Goal: Check status: Check status

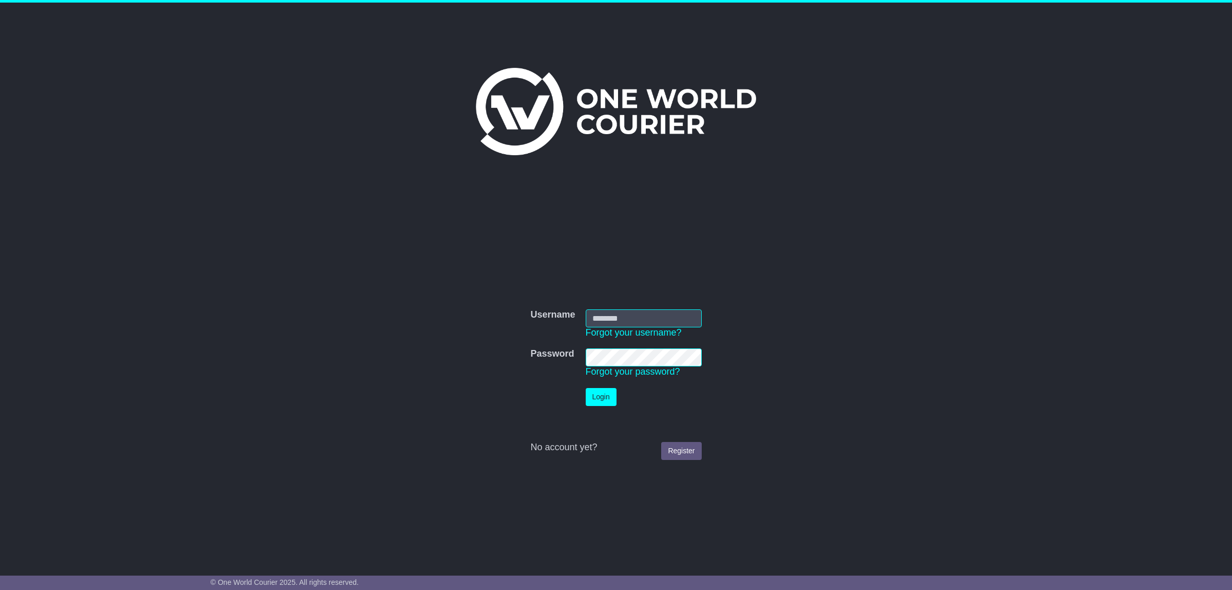
type input "**********"
click at [606, 400] on button "Login" at bounding box center [606, 397] width 31 height 18
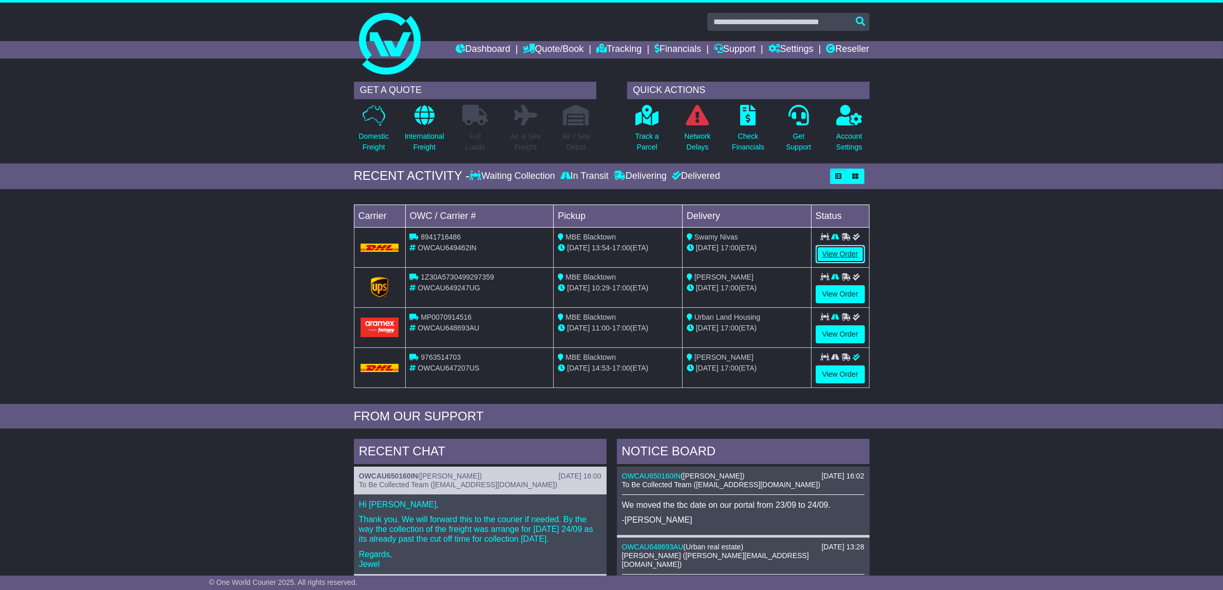
click at [845, 252] on link "View Order" at bounding box center [839, 254] width 49 height 18
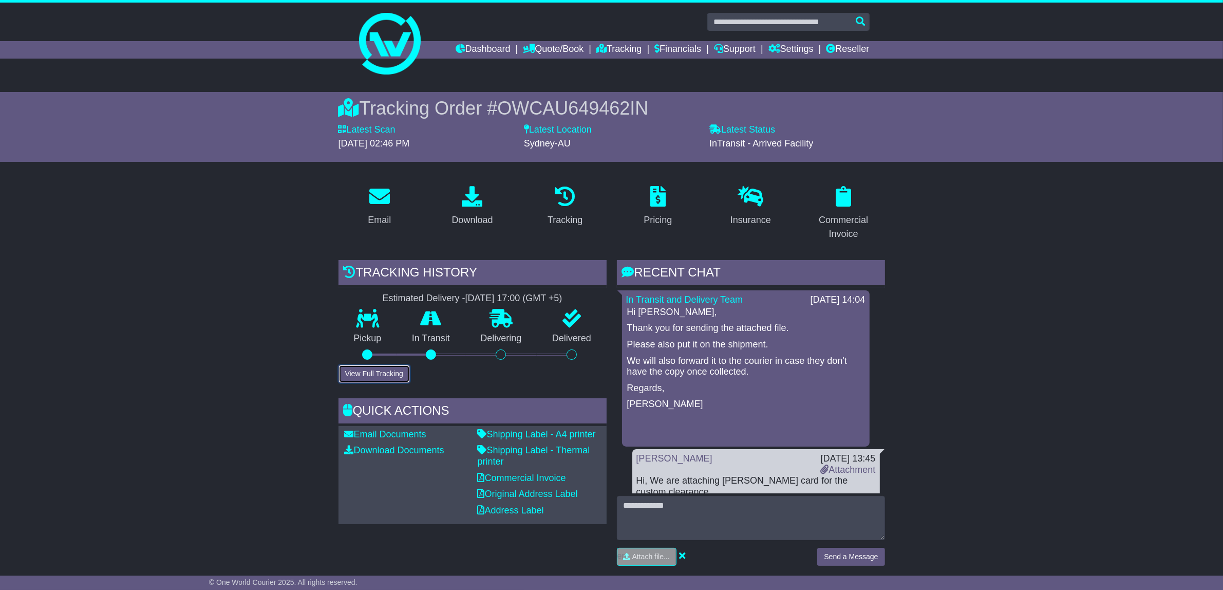
click at [391, 375] on button "View Full Tracking" at bounding box center [373, 374] width 71 height 18
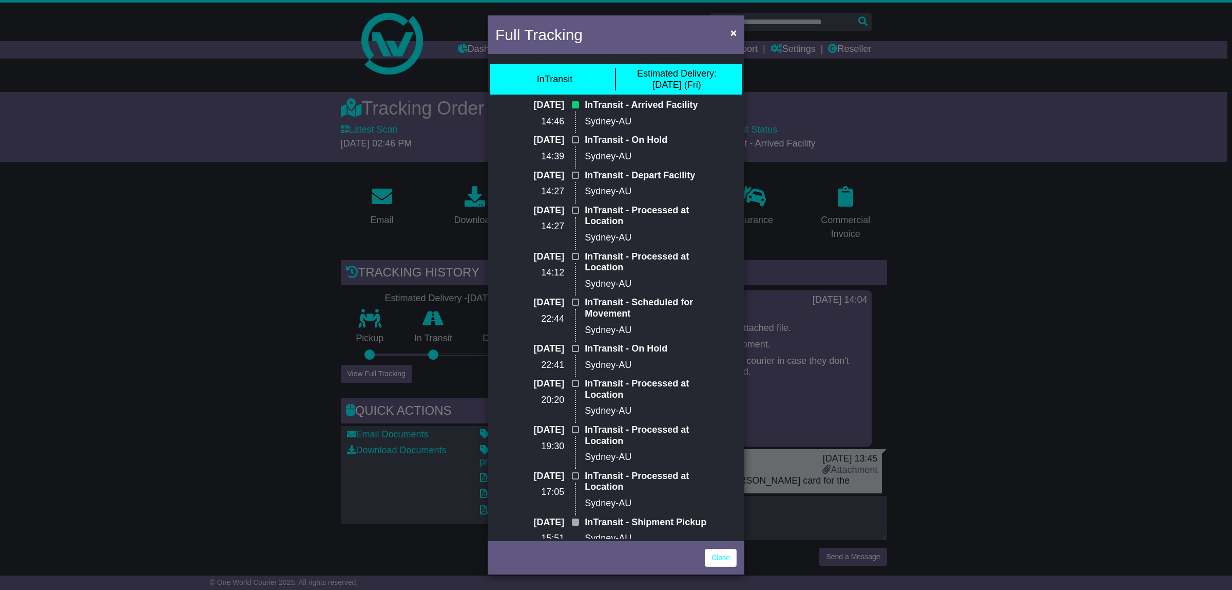
click at [1027, 452] on div "Full Tracking × InTransit Estimated Delivery: [DATE] (Fri) [DATE] 14:46 InTrans…" at bounding box center [616, 295] width 1232 height 590
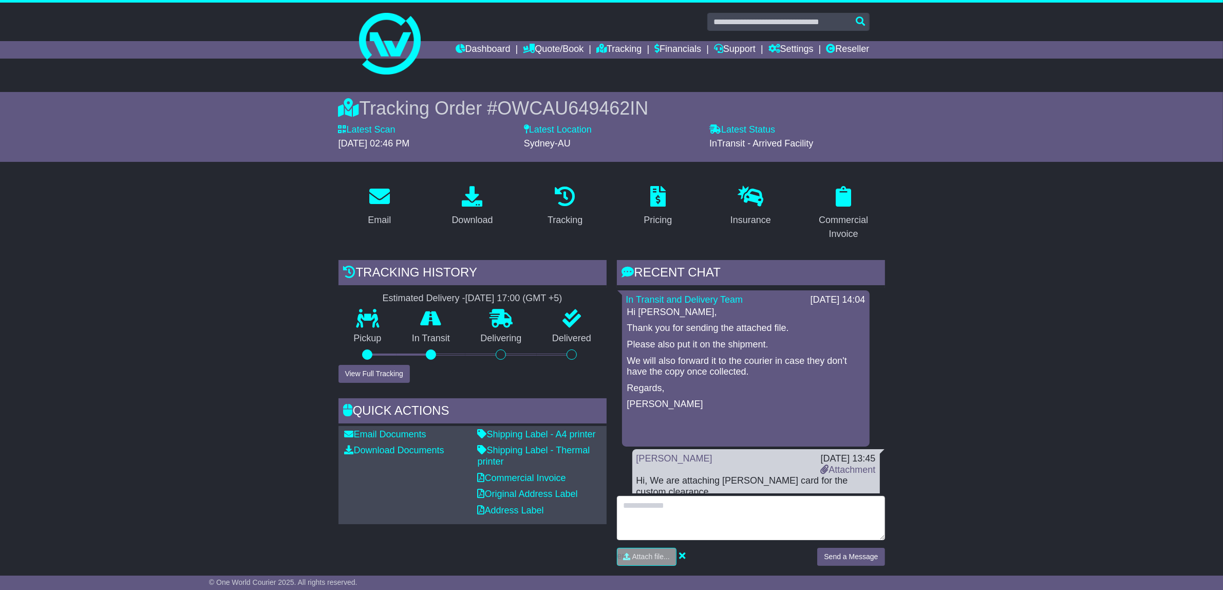
click at [705, 515] on textarea at bounding box center [751, 518] width 268 height 44
type textarea "*"
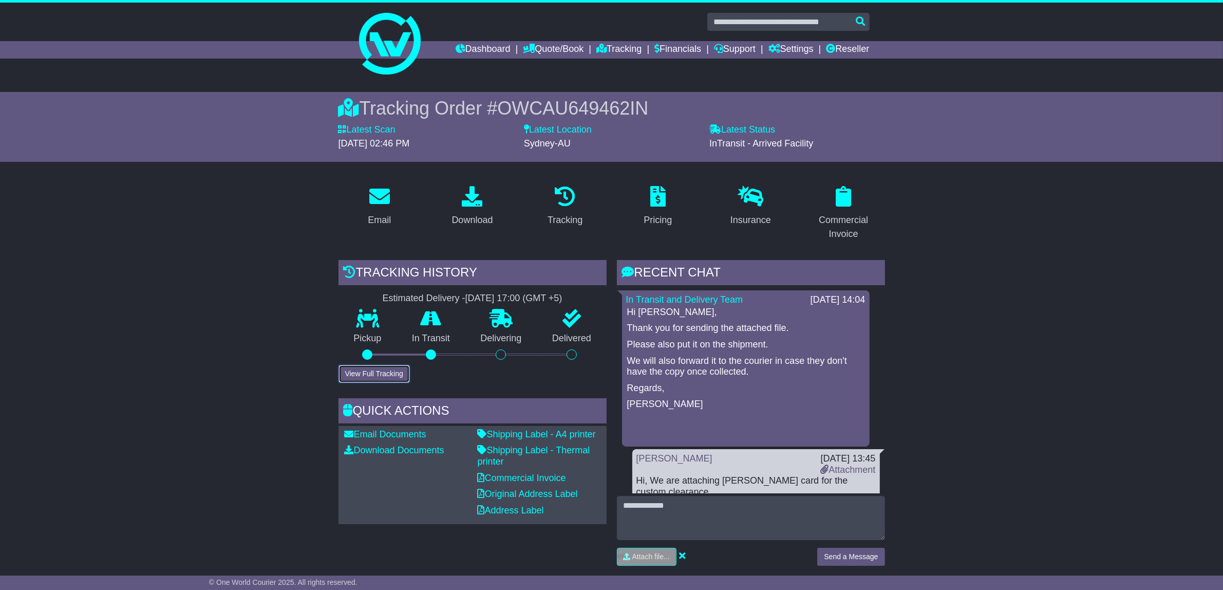
click at [393, 376] on button "View Full Tracking" at bounding box center [373, 374] width 71 height 18
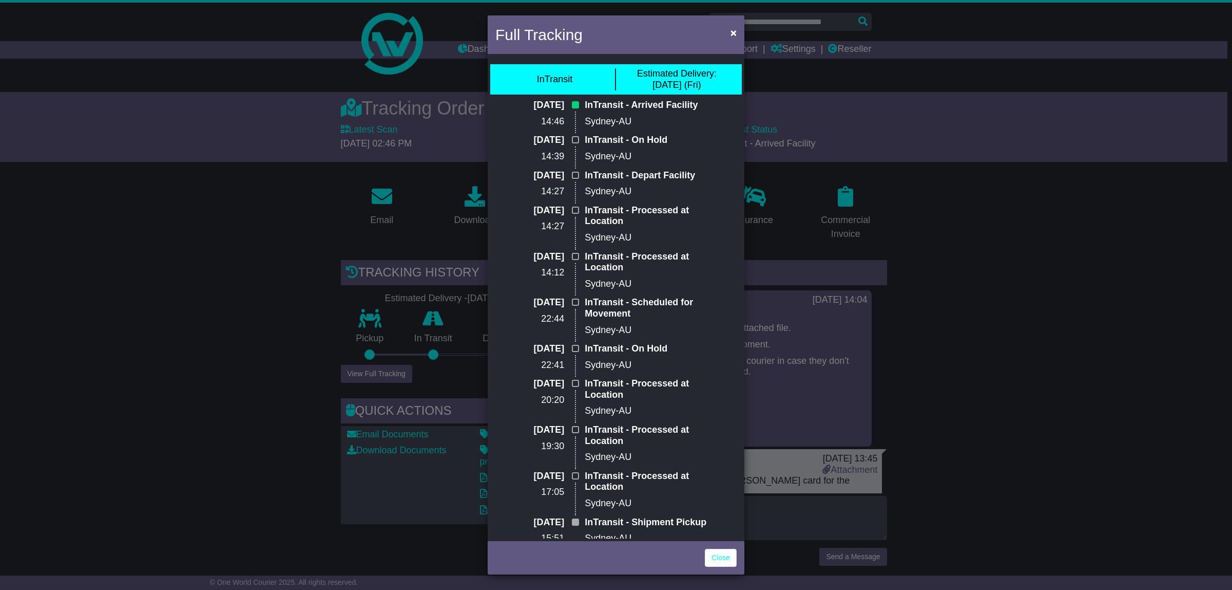
click at [1111, 317] on div "Full Tracking × InTransit Estimated Delivery: 26 Sep (Fri) 23 Sep 2025 14:46 In…" at bounding box center [616, 295] width 1232 height 590
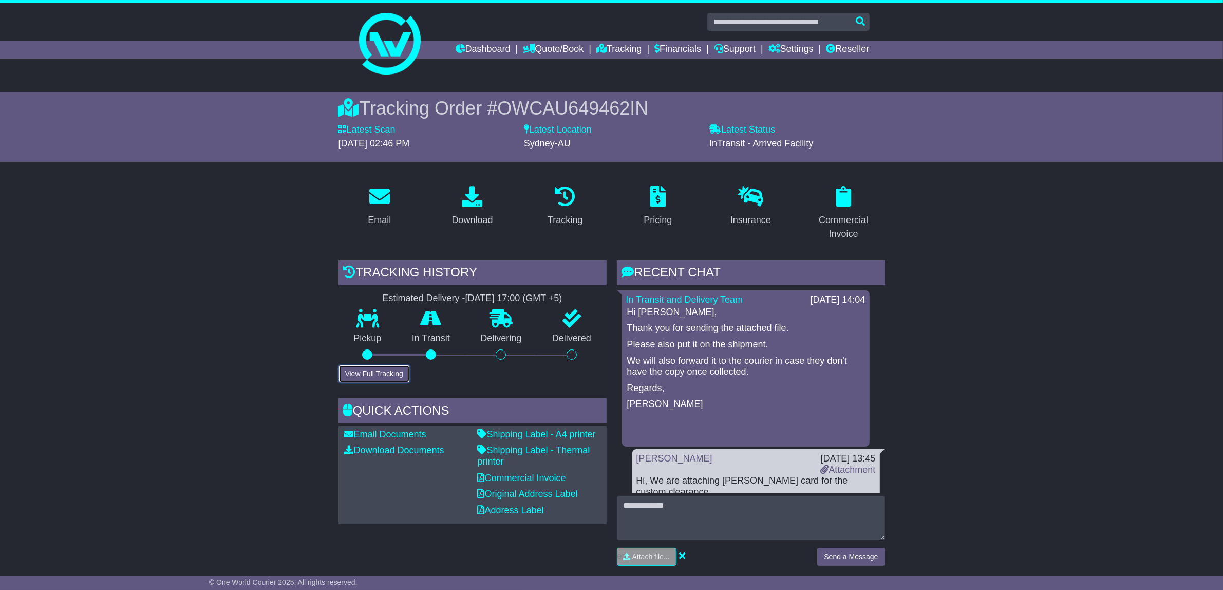
click at [391, 374] on button "View Full Tracking" at bounding box center [373, 374] width 71 height 18
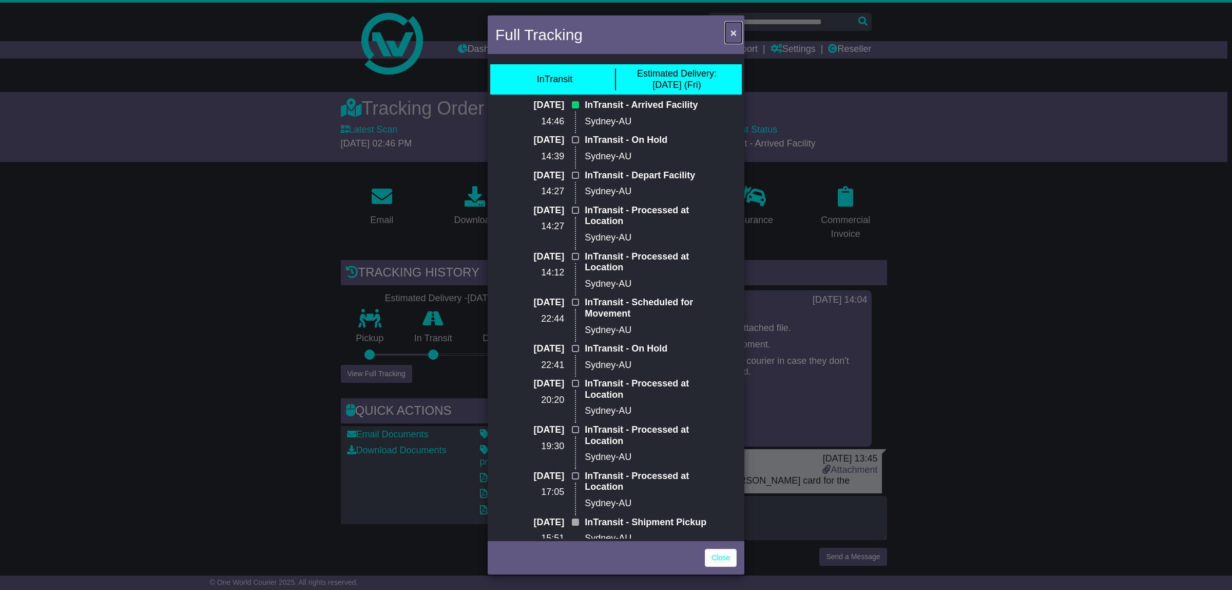
click at [735, 32] on span "×" at bounding box center [734, 33] width 6 height 12
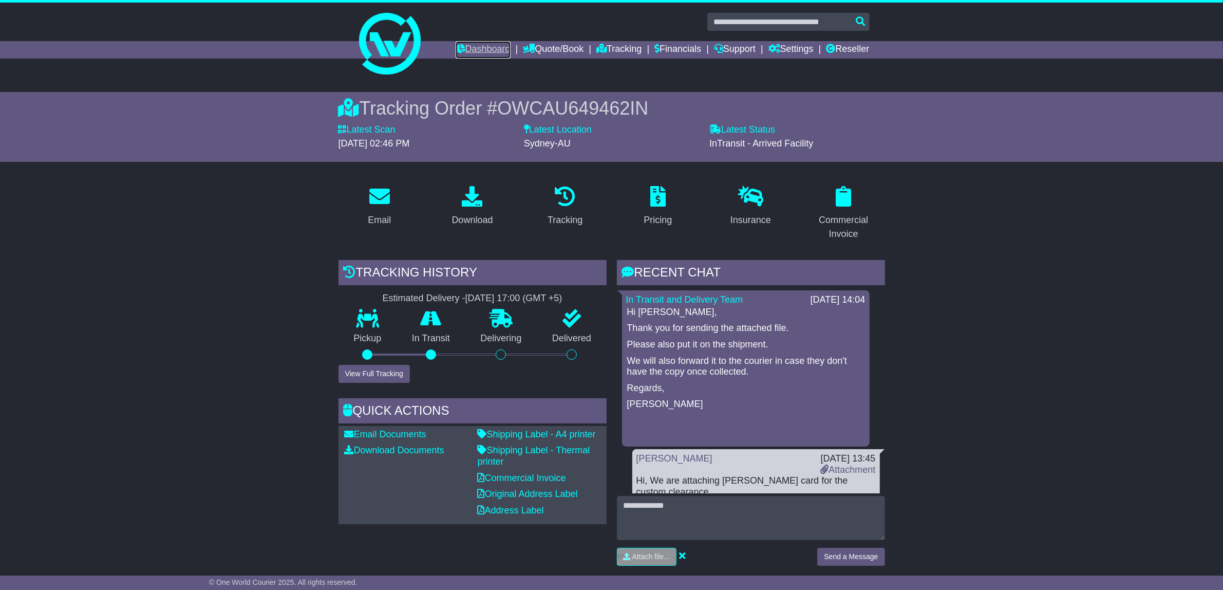
click at [476, 54] on link "Dashboard" at bounding box center [482, 49] width 55 height 17
